Goal: Task Accomplishment & Management: Use online tool/utility

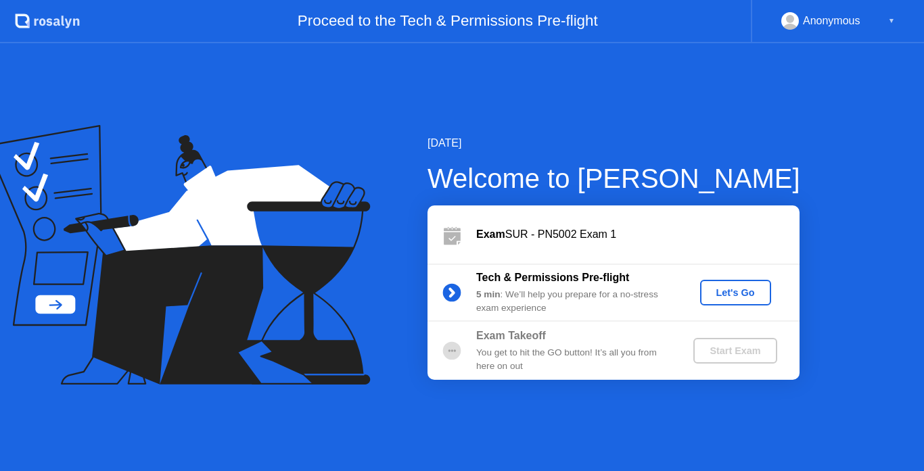
click at [712, 287] on div "Let's Go" at bounding box center [735, 292] width 60 height 11
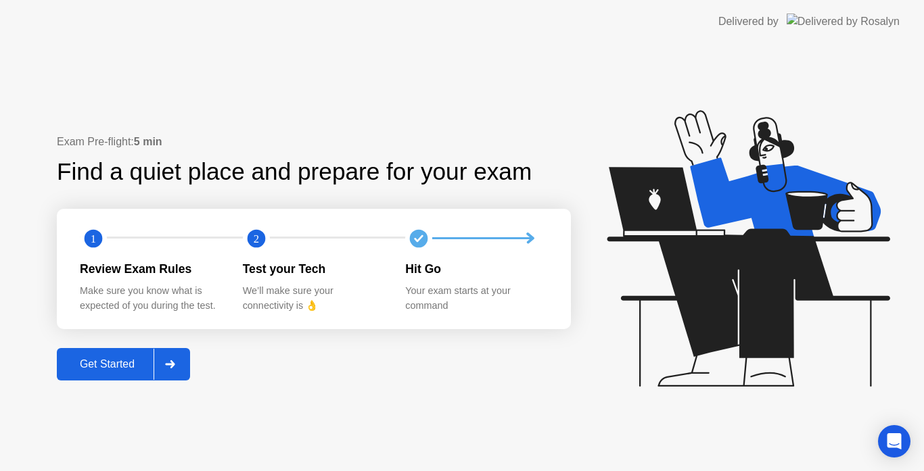
click at [106, 361] on div "Get Started" at bounding box center [107, 364] width 93 height 12
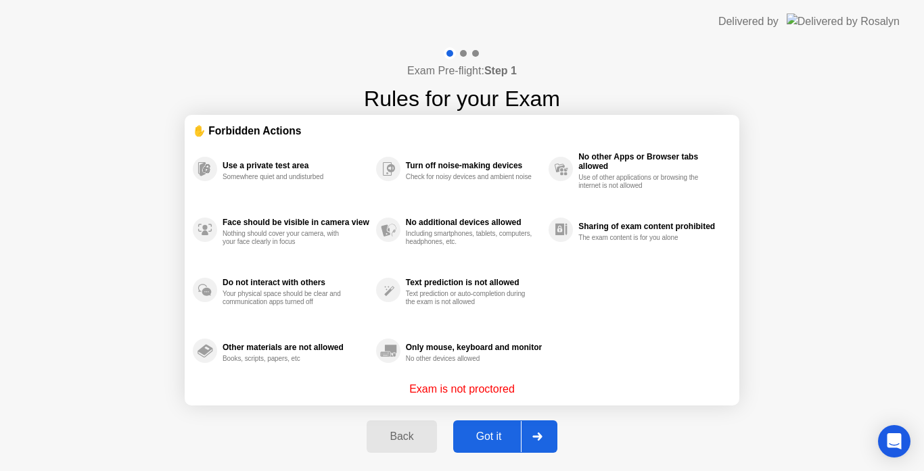
click at [479, 436] on div "Got it" at bounding box center [489, 437] width 64 height 12
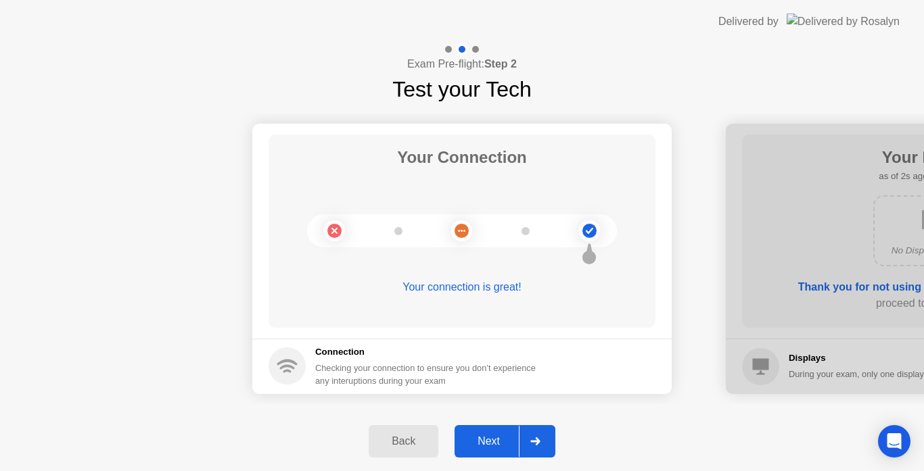
click at [495, 436] on div "Next" at bounding box center [489, 442] width 60 height 12
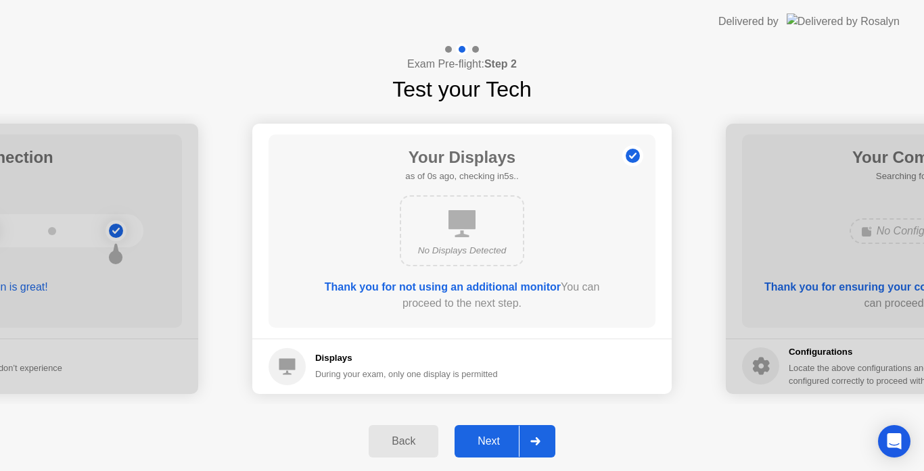
click at [495, 436] on div "Next" at bounding box center [489, 442] width 60 height 12
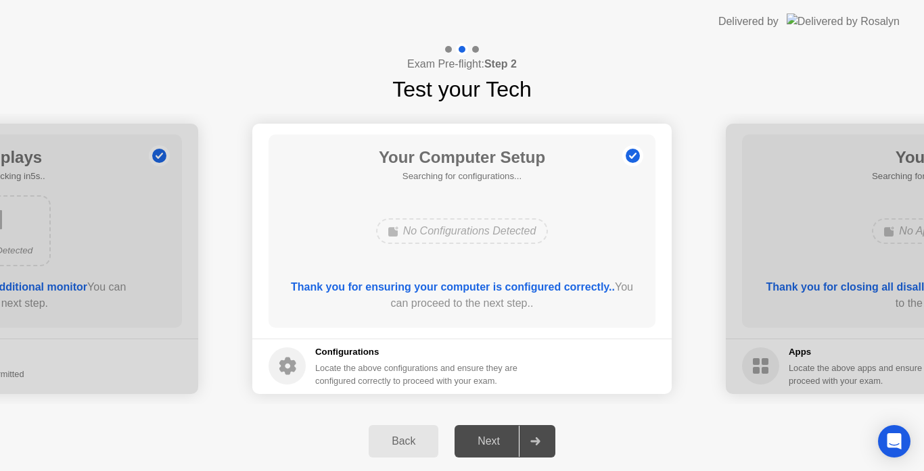
click at [495, 436] on div "Next" at bounding box center [489, 442] width 60 height 12
click at [490, 440] on div "Next" at bounding box center [489, 442] width 60 height 12
click at [481, 442] on div "Next" at bounding box center [489, 442] width 60 height 12
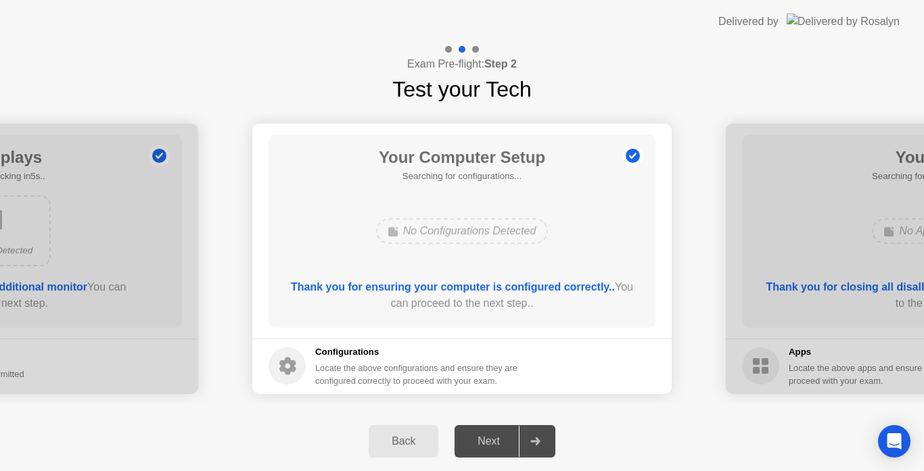
click at [481, 442] on div "Next" at bounding box center [489, 442] width 60 height 12
click at [490, 439] on div "Next" at bounding box center [489, 442] width 60 height 12
click at [497, 440] on div "Next" at bounding box center [489, 442] width 60 height 12
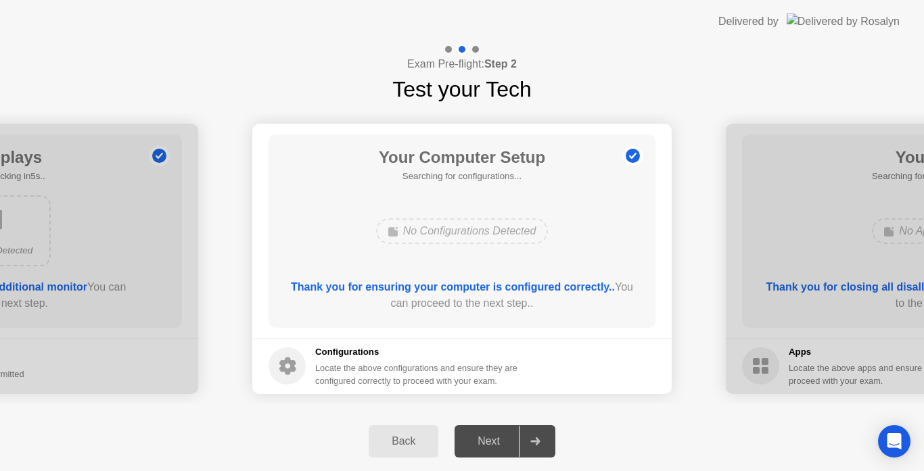
click at [482, 438] on div "Next" at bounding box center [489, 442] width 60 height 12
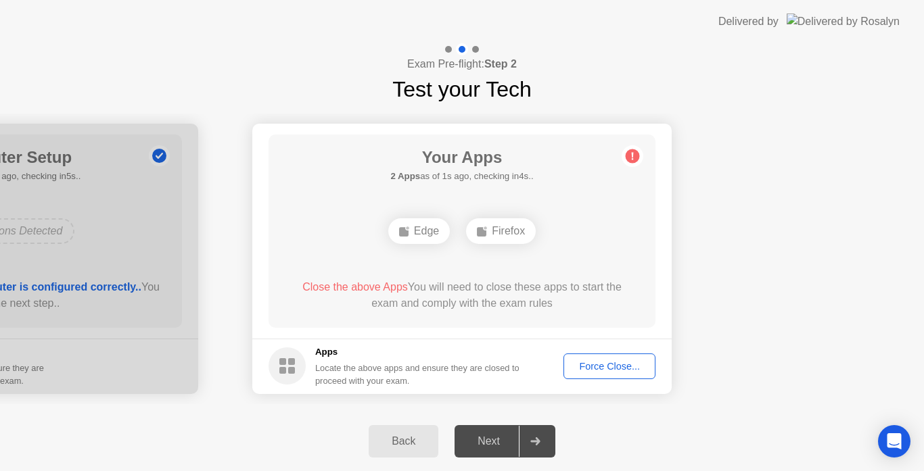
click at [596, 368] on div "Force Close..." at bounding box center [609, 366] width 83 height 11
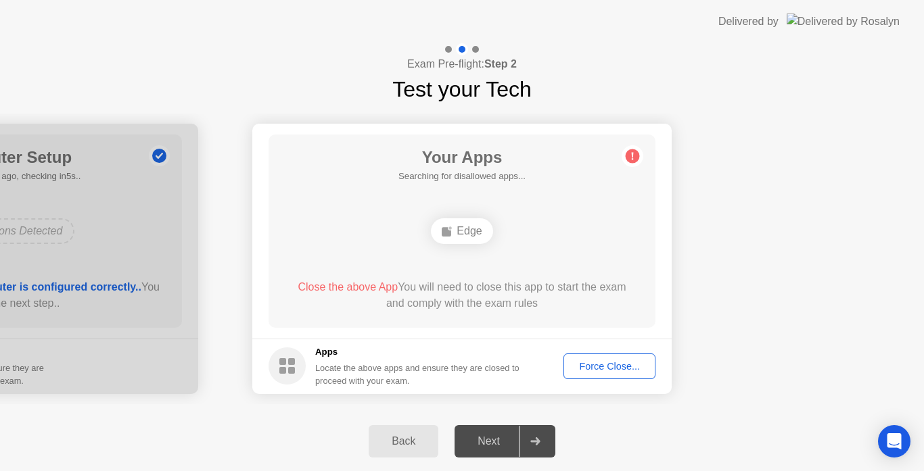
click at [597, 370] on div "Force Close..." at bounding box center [609, 366] width 83 height 11
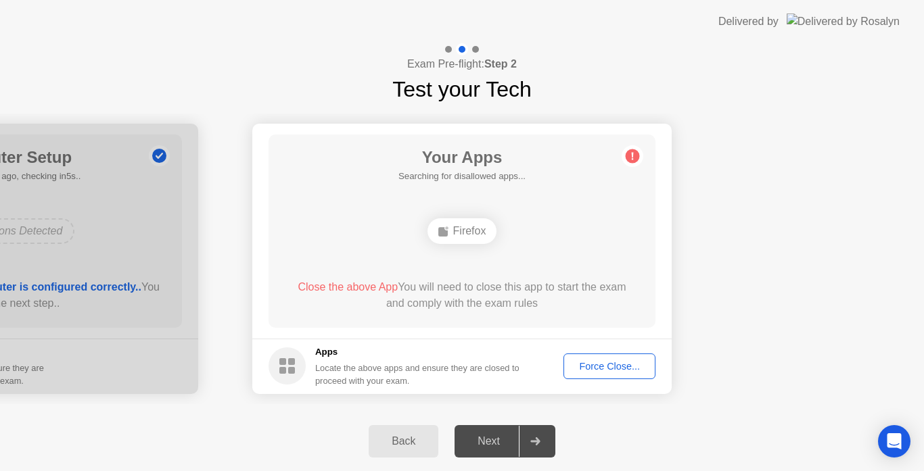
click at [593, 367] on div "Force Close..." at bounding box center [609, 366] width 83 height 11
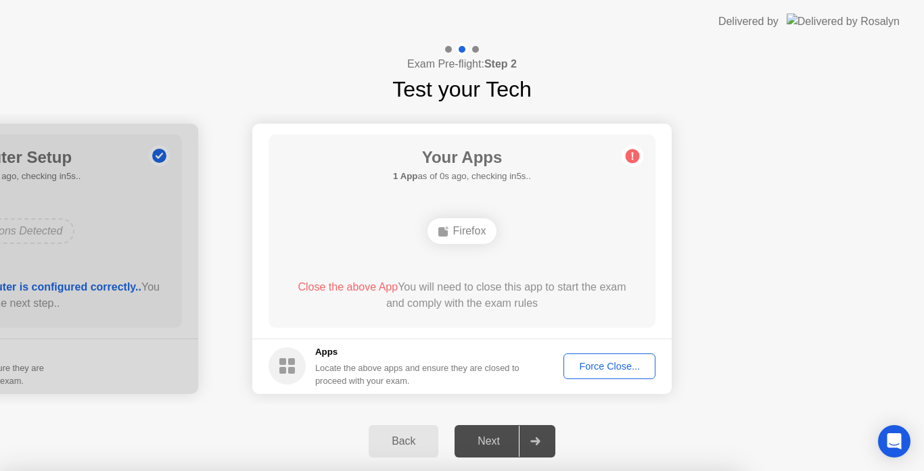
drag, startPoint x: 514, startPoint y: 338, endPoint x: 510, endPoint y: 329, distance: 10.3
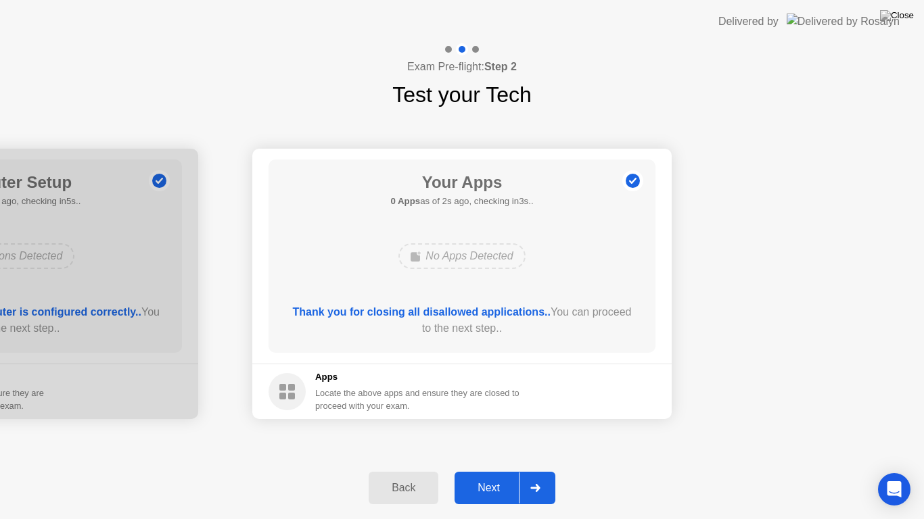
click at [486, 471] on div "Next" at bounding box center [489, 488] width 60 height 12
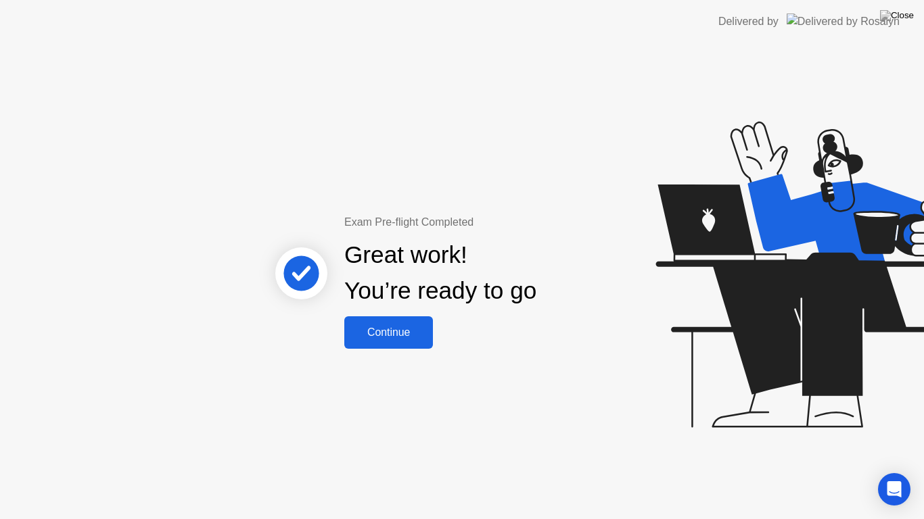
click at [399, 327] on div "Continue" at bounding box center [388, 333] width 80 height 12
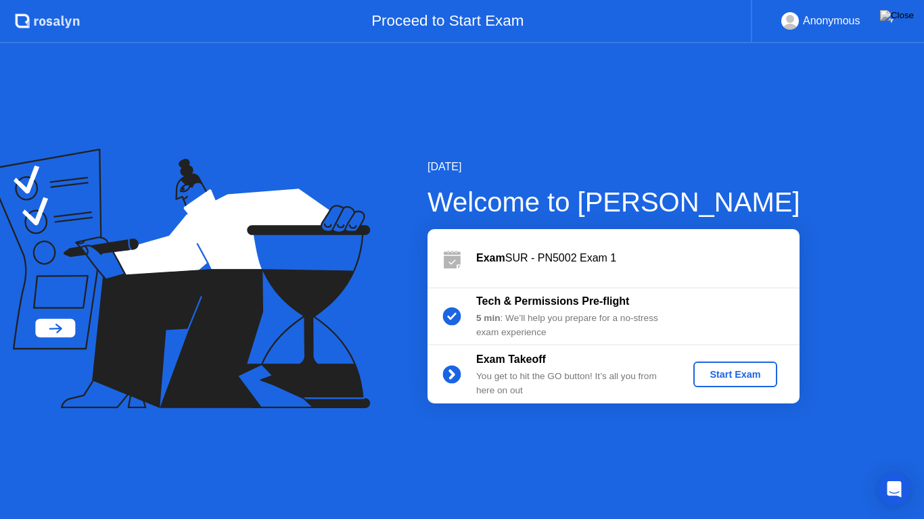
click at [761, 377] on div "Start Exam" at bounding box center [735, 374] width 72 height 11
